Goal: Information Seeking & Learning: Learn about a topic

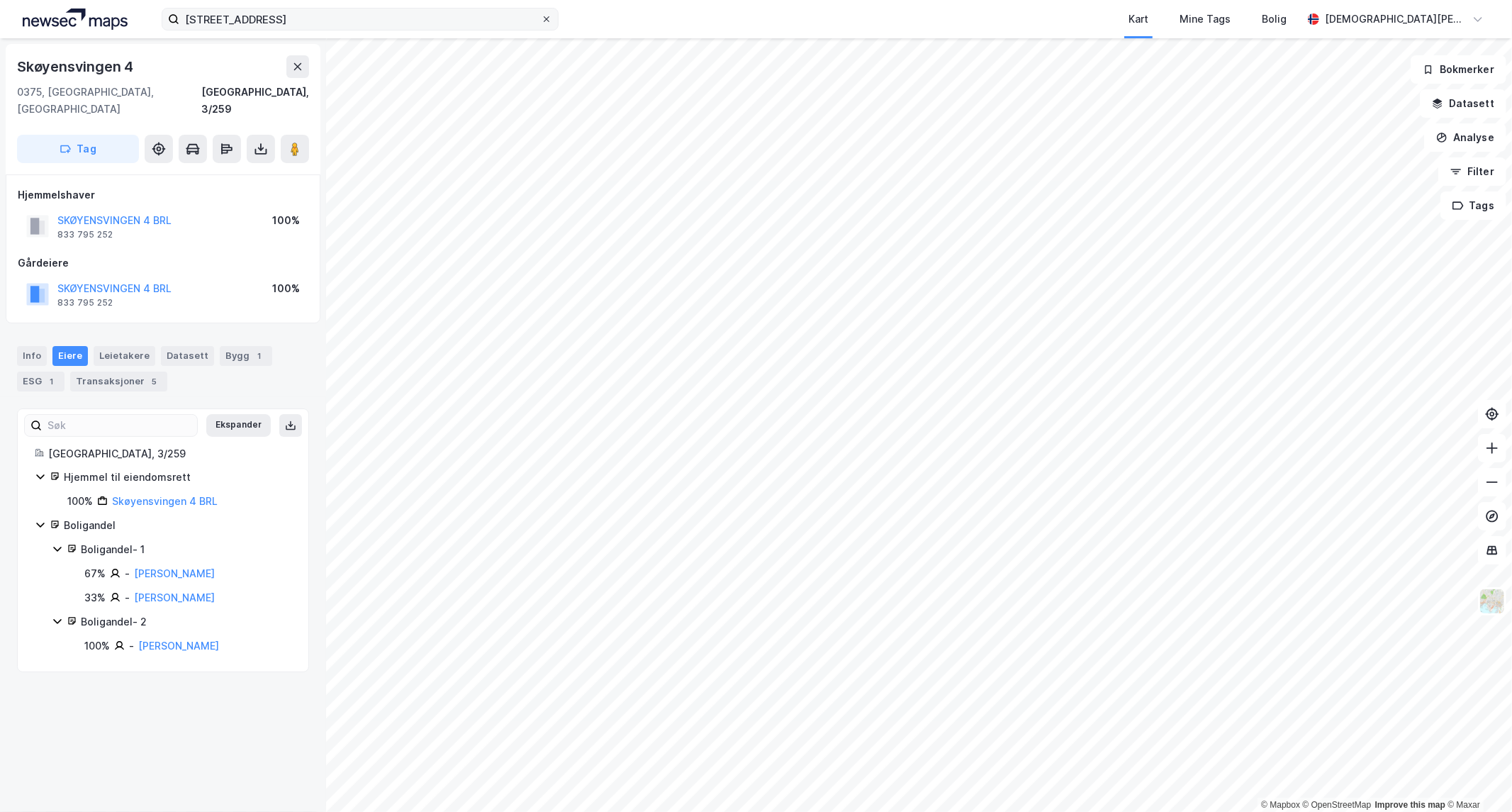
click at [546, 15] on icon at bounding box center [546, 19] width 9 height 9
click at [541, 15] on input "[STREET_ADDRESS]" at bounding box center [360, 19] width 362 height 21
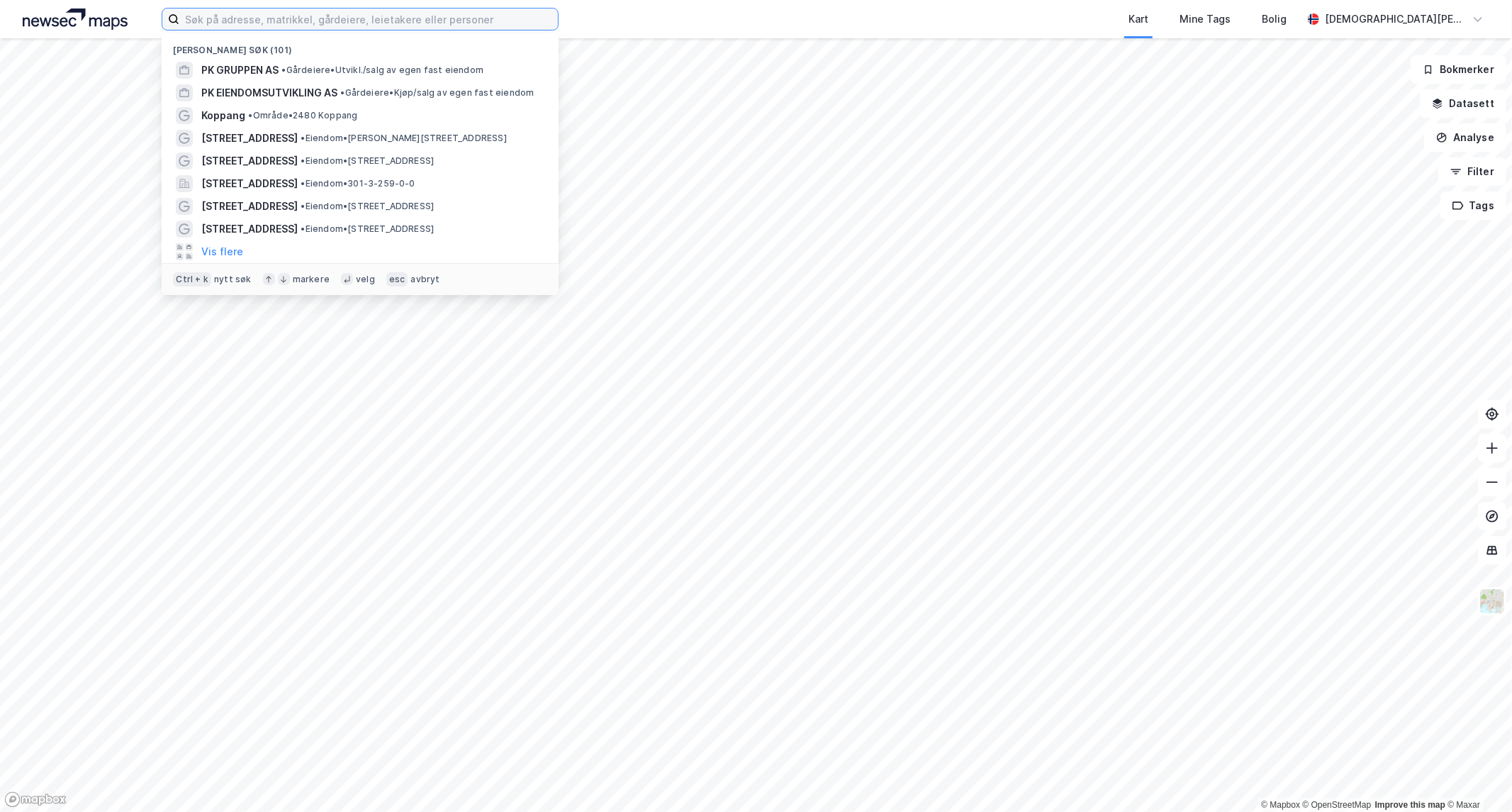
click at [381, 18] on input at bounding box center [368, 19] width 378 height 21
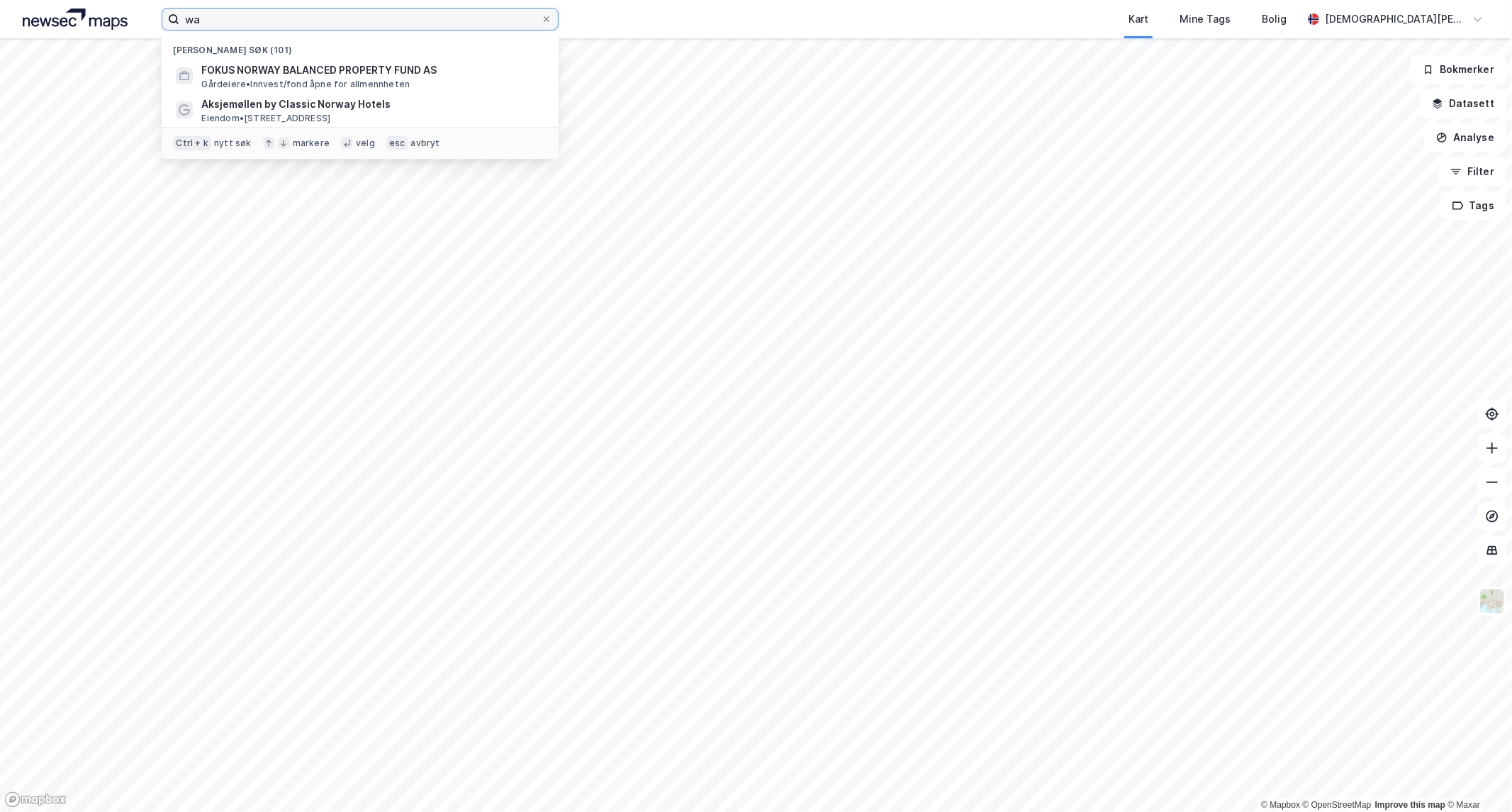
type input "w"
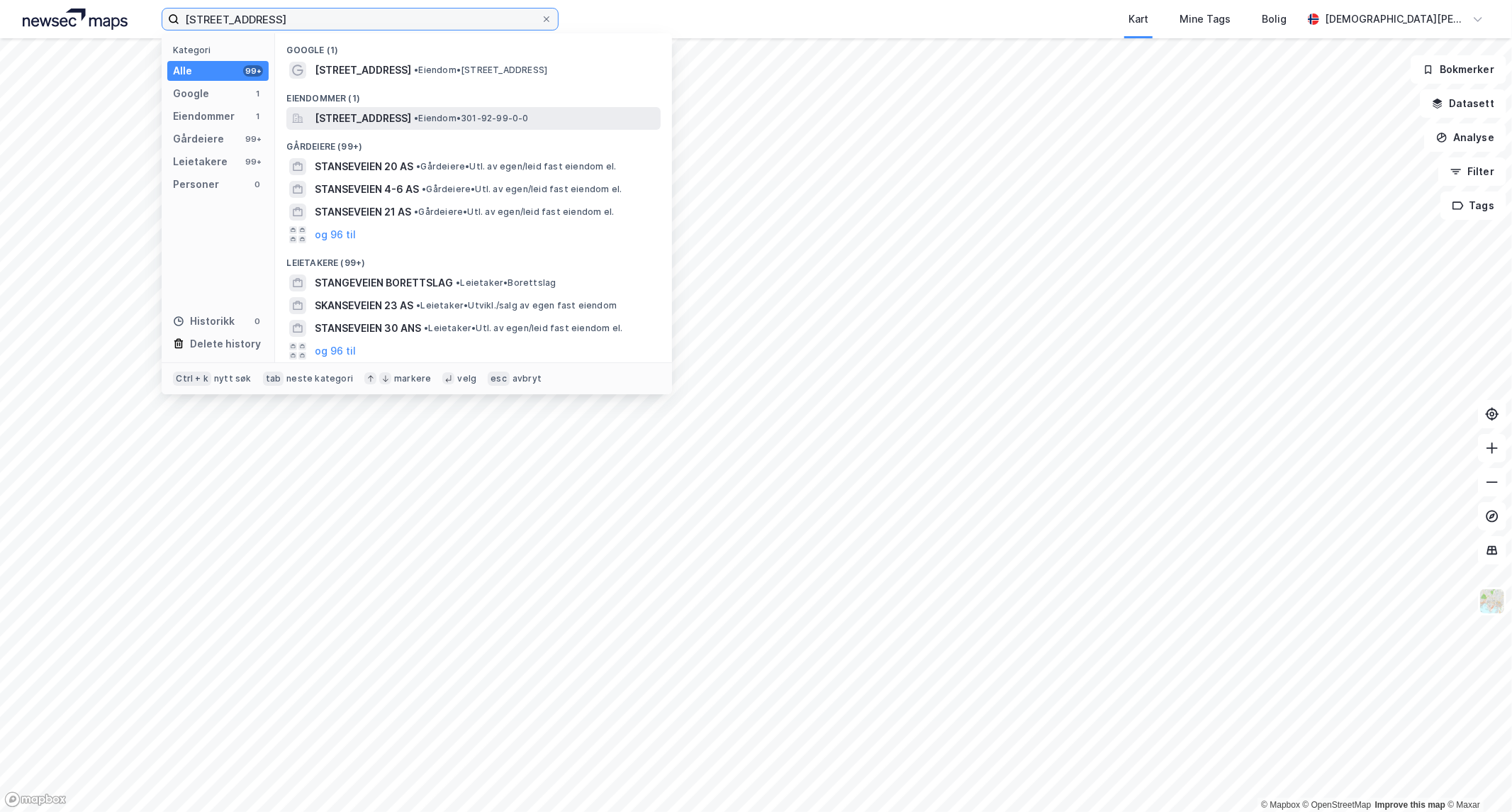
type input "[STREET_ADDRESS]"
click at [387, 114] on span "[STREET_ADDRESS]" at bounding box center [363, 119] width 97 height 17
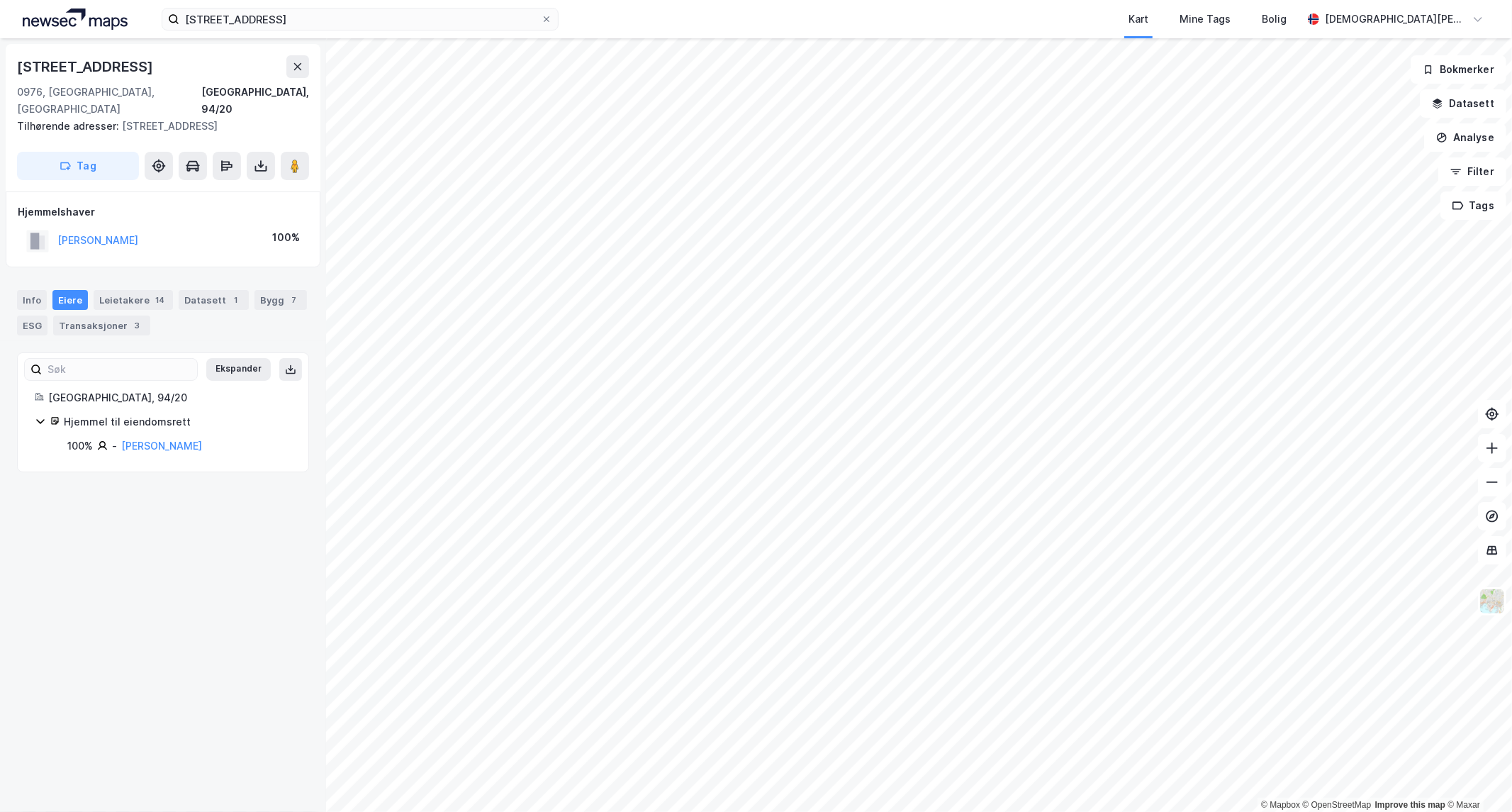
click at [279, 229] on div "100%" at bounding box center [286, 238] width 27 height 17
click at [271, 232] on div "[PERSON_NAME][DEMOGRAPHIC_DATA] 100%" at bounding box center [163, 240] width 290 height 29
click at [264, 290] on div "Bygg 7" at bounding box center [280, 299] width 53 height 20
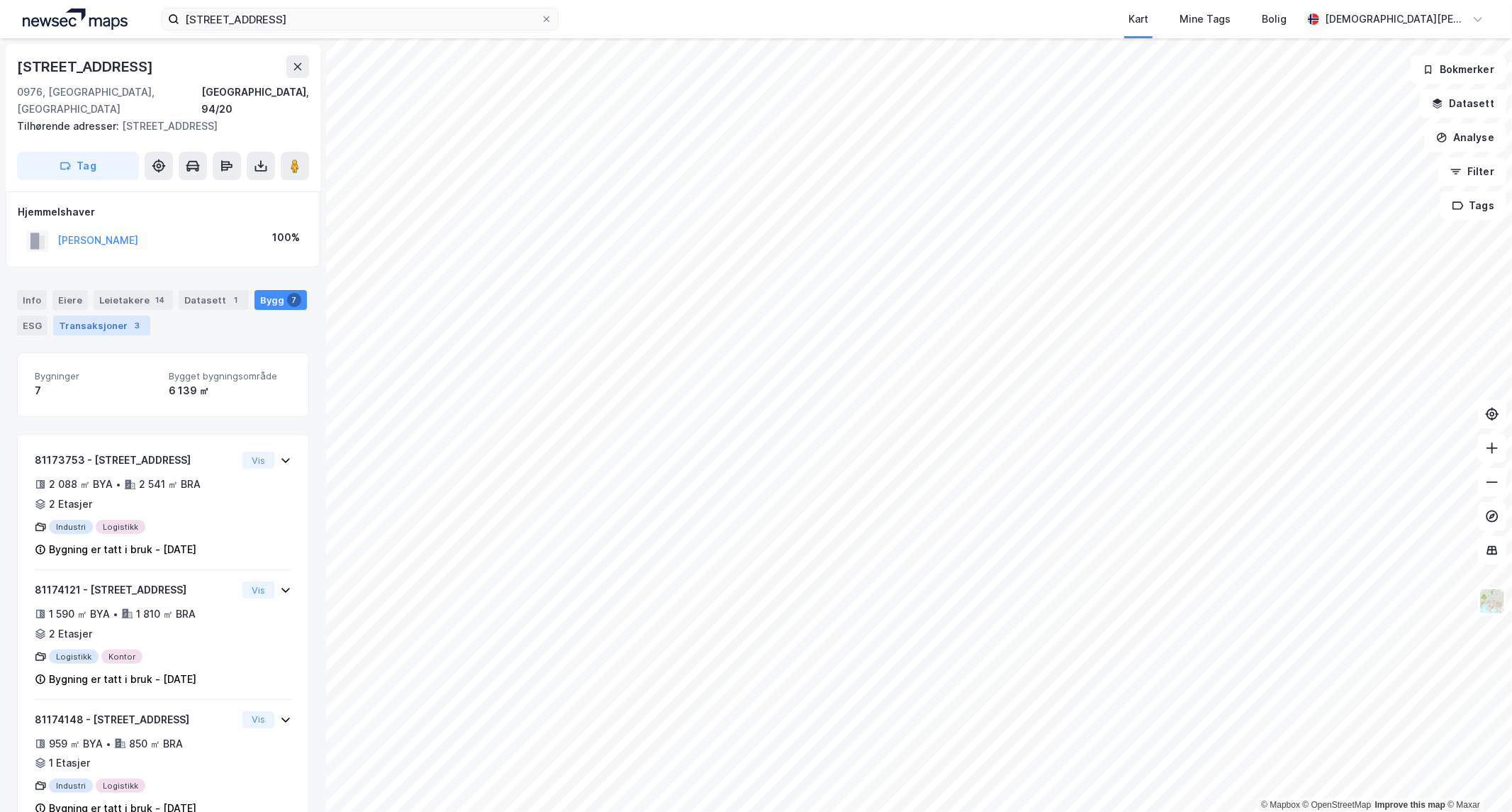
click at [86, 316] on div "Transaksjoner 3" at bounding box center [102, 325] width 97 height 20
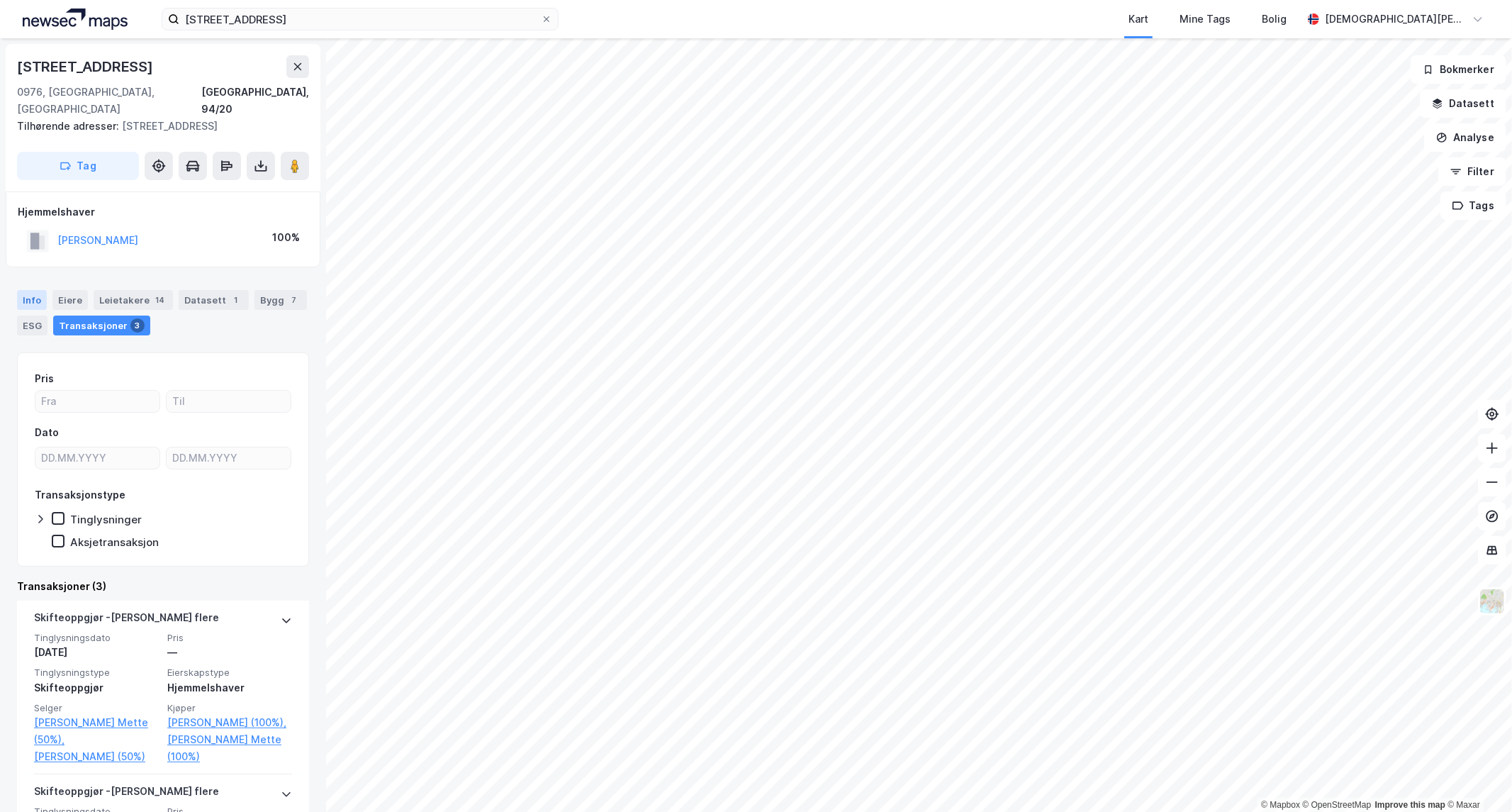
click at [32, 290] on div "Info" at bounding box center [32, 299] width 30 height 20
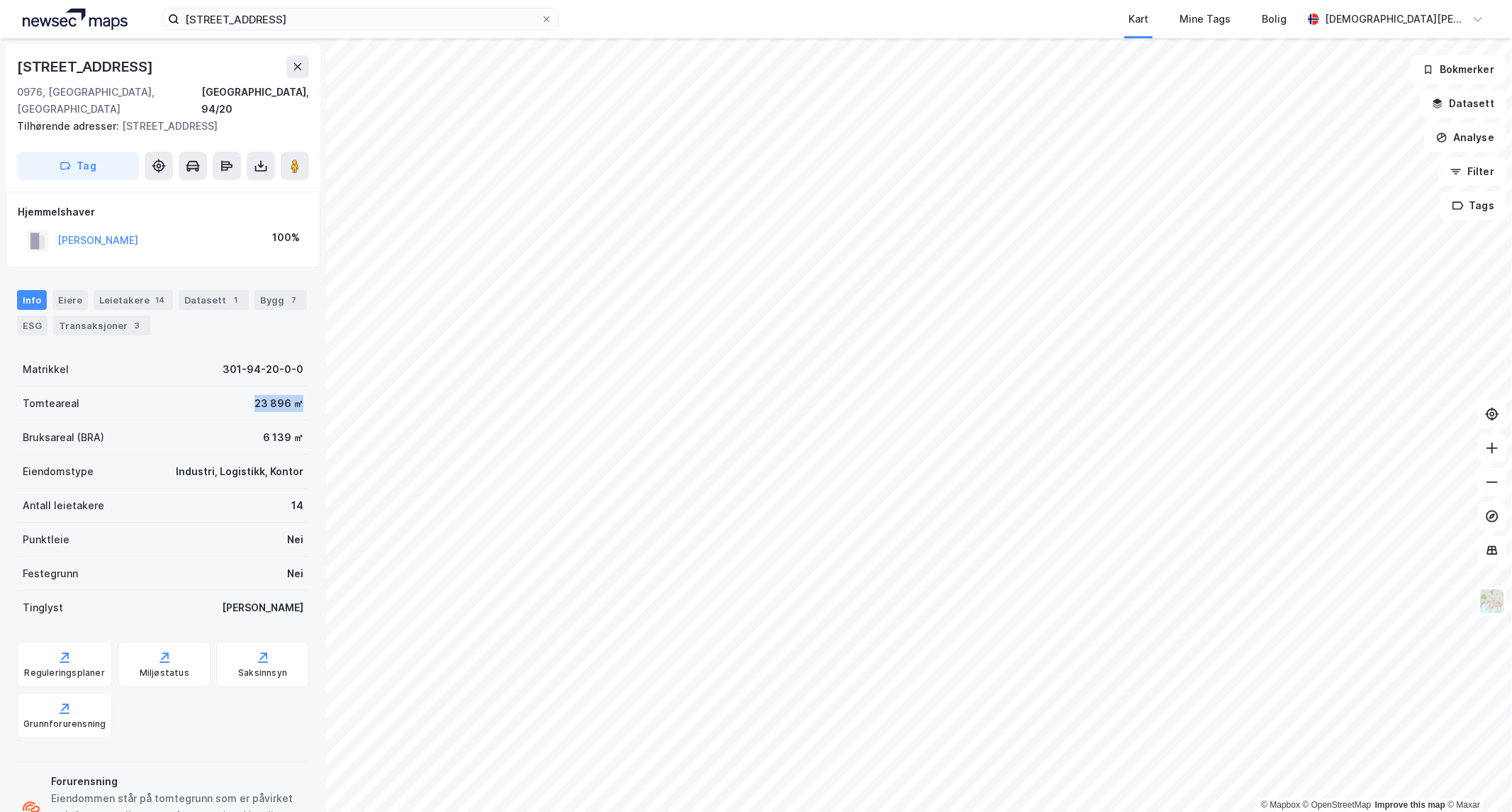
drag, startPoint x: 225, startPoint y: 382, endPoint x: 289, endPoint y: 395, distance: 65.3
click at [289, 395] on div "Tomteareal 23 896 ㎡" at bounding box center [163, 403] width 292 height 34
click at [263, 429] on div "6 139 ㎡" at bounding box center [283, 437] width 40 height 17
click at [333, 17] on input "[STREET_ADDRESS]" at bounding box center [360, 19] width 362 height 21
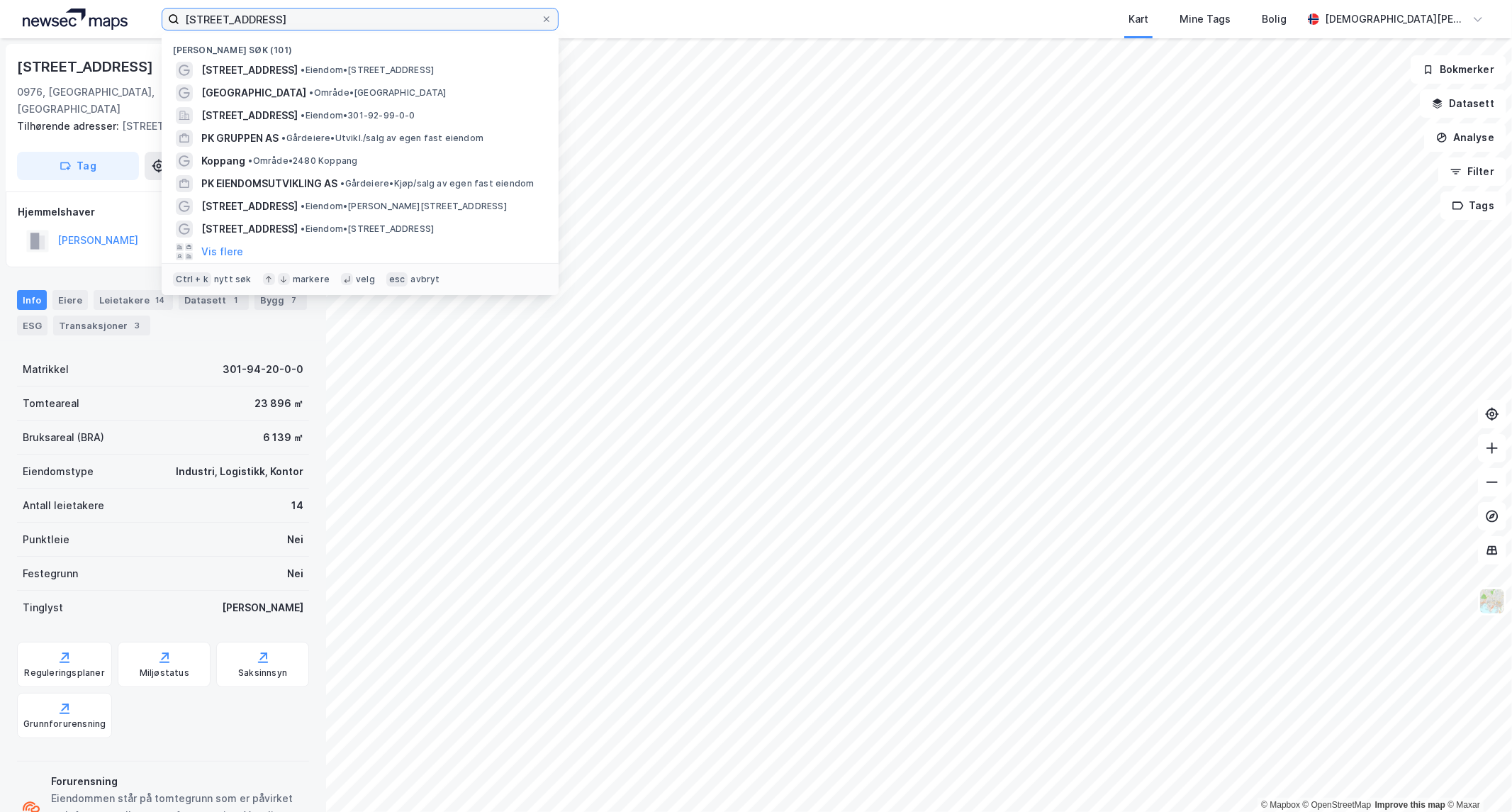
click at [333, 17] on input "[STREET_ADDRESS]" at bounding box center [360, 19] width 362 height 21
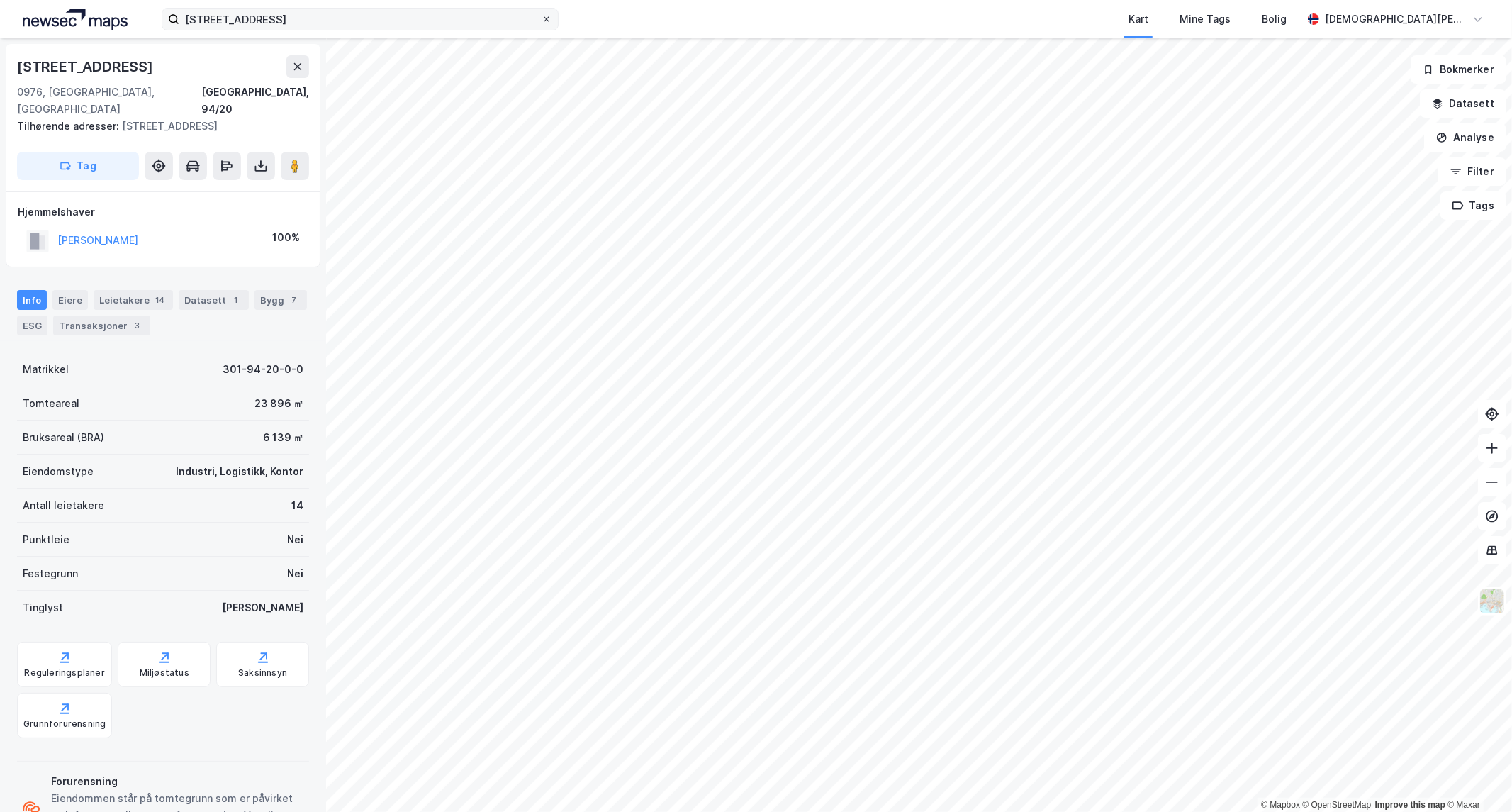
click at [546, 19] on icon at bounding box center [546, 19] width 5 height 5
click at [541, 19] on input "[STREET_ADDRESS]" at bounding box center [360, 19] width 362 height 21
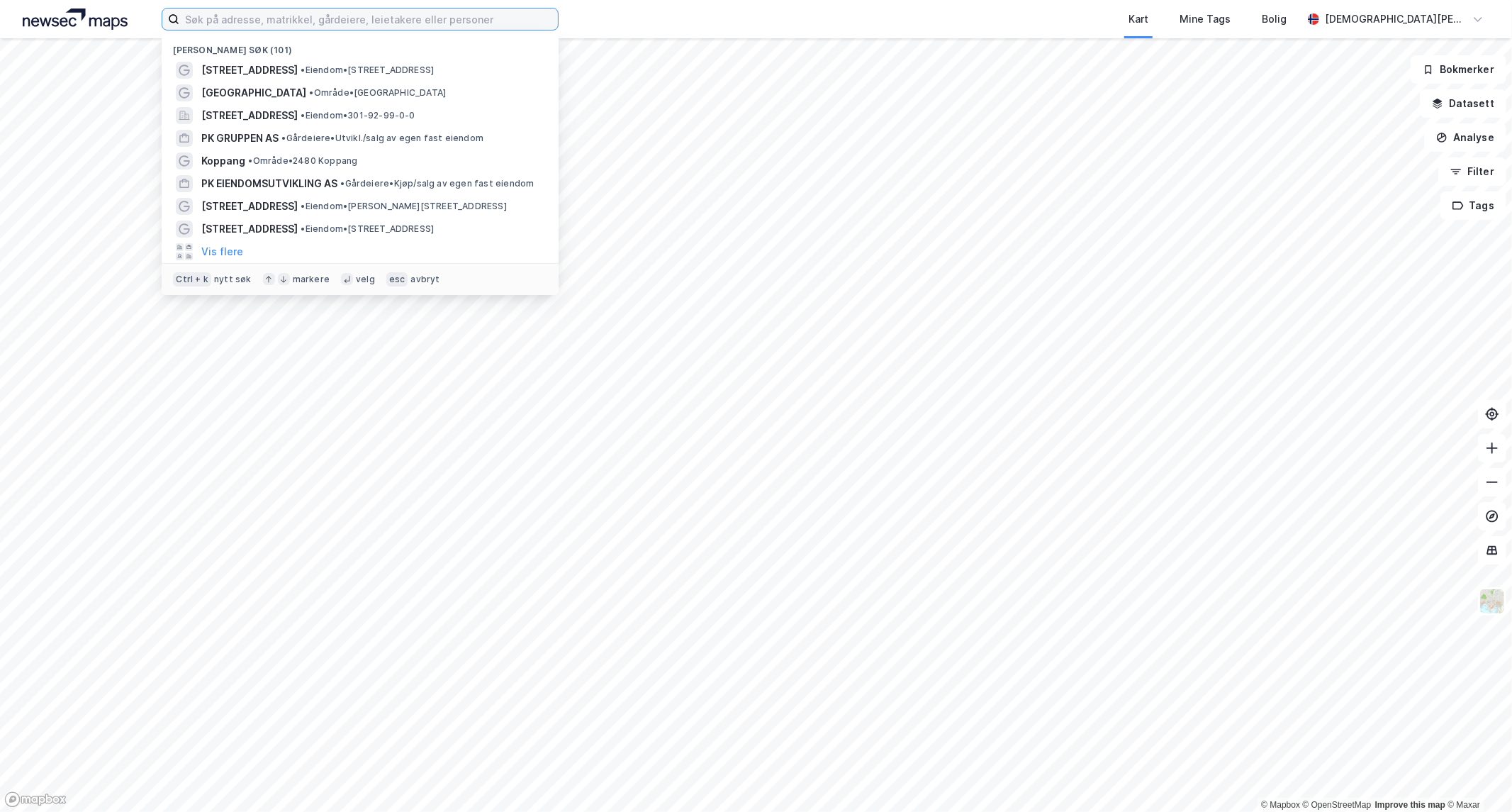
click at [436, 18] on input at bounding box center [368, 19] width 378 height 21
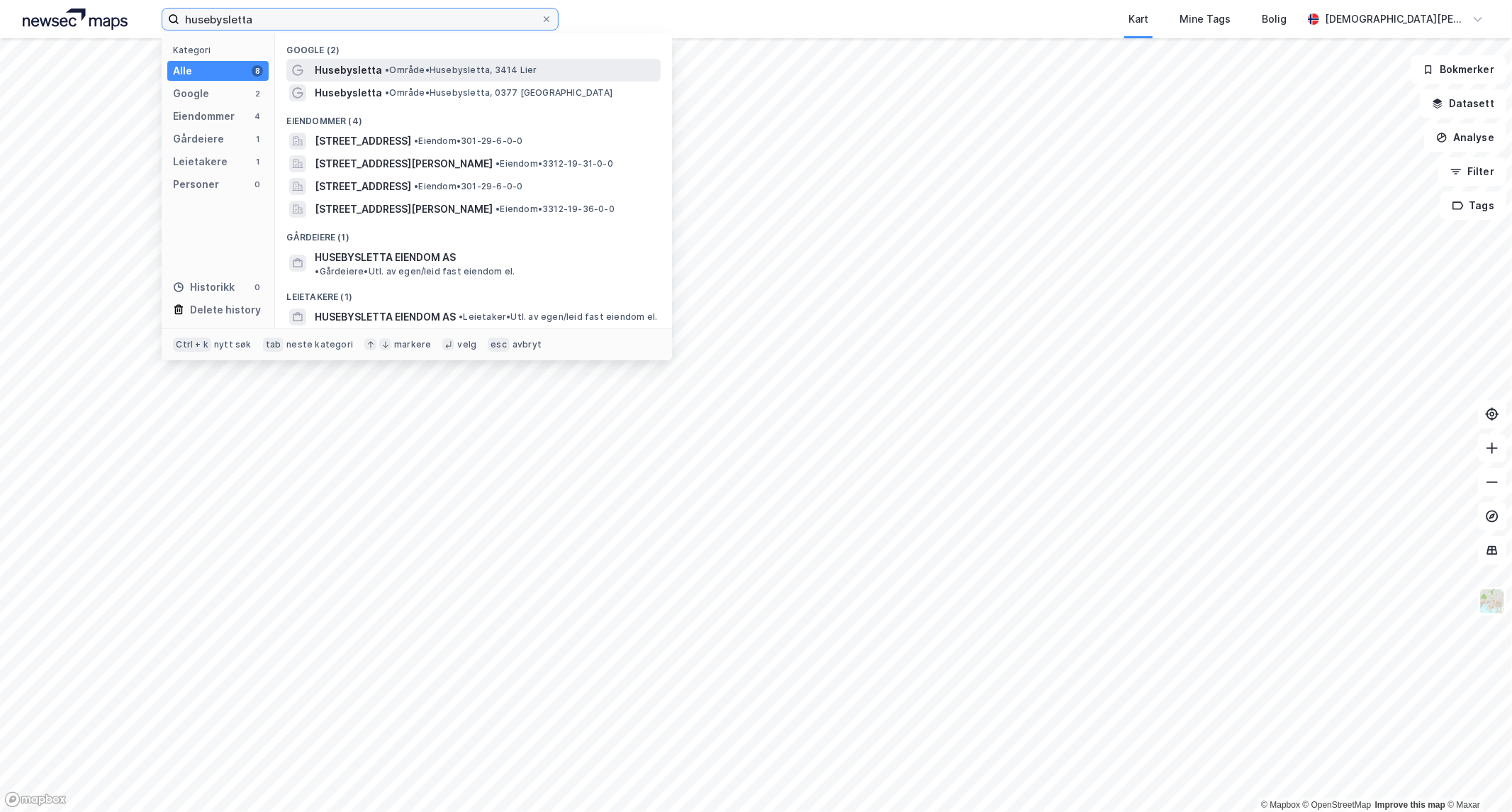
type input "husebysletta"
click at [419, 71] on span "• Område • [STREET_ADDRESS]" at bounding box center [460, 70] width 152 height 11
